Goal: Navigation & Orientation: Go to known website

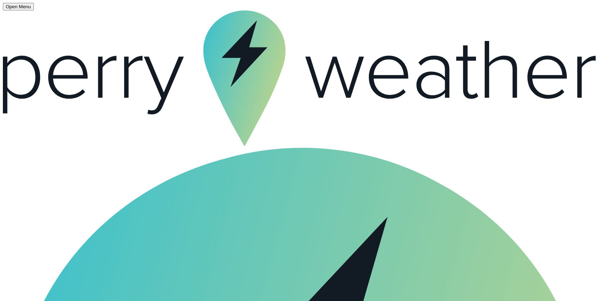
click at [22, 6] on span "Open Menu" at bounding box center [18, 6] width 25 height 5
click at [13, 6] on span "Open Menu" at bounding box center [18, 6] width 25 height 5
click at [10, 15] on icon at bounding box center [300, 78] width 595 height 136
click at [13, 5] on span "Open Menu" at bounding box center [18, 6] width 25 height 5
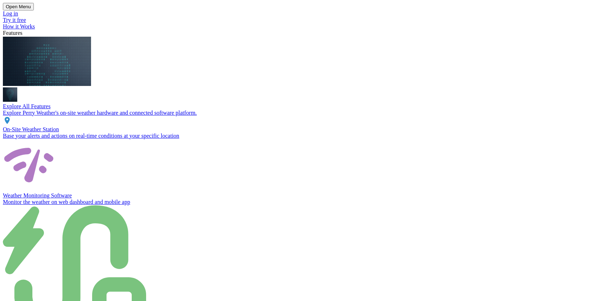
click at [12, 14] on span "Log in" at bounding box center [10, 13] width 15 height 6
